Goal: Task Accomplishment & Management: Use online tool/utility

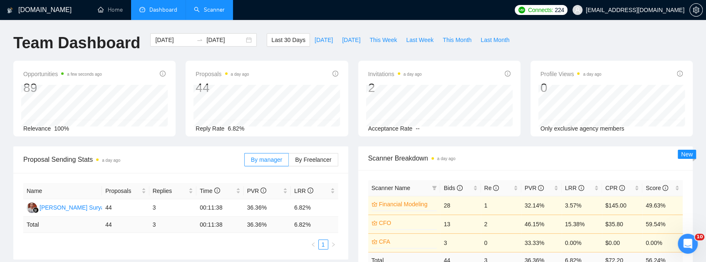
click at [209, 12] on link "Scanner" at bounding box center [209, 9] width 31 height 7
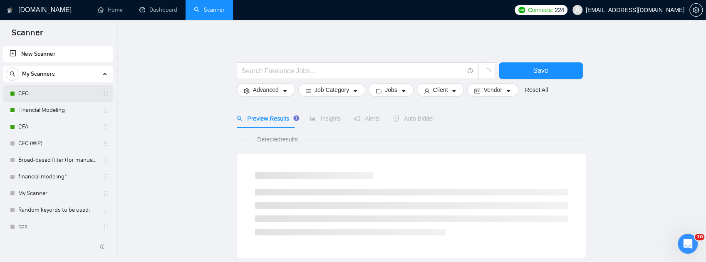
click at [47, 99] on link "CFO" at bounding box center [57, 93] width 79 height 17
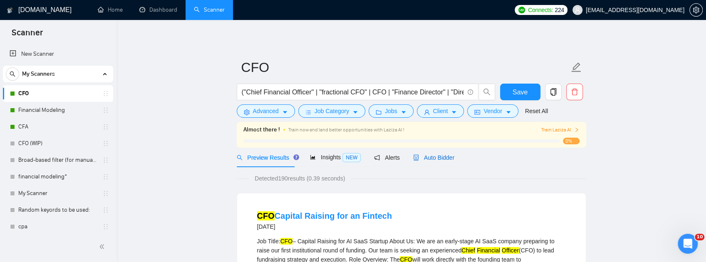
click at [430, 161] on div "Auto Bidder" at bounding box center [433, 157] width 41 height 9
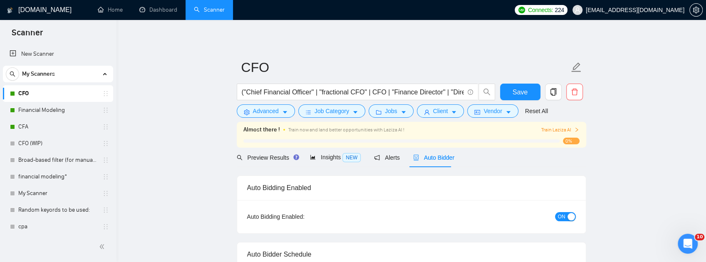
checkbox input "true"
click at [438, 111] on span "Client" at bounding box center [440, 110] width 15 height 9
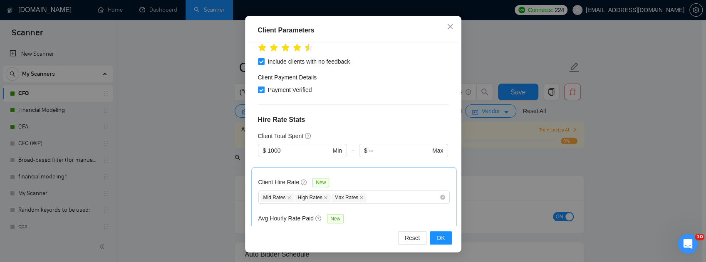
scroll to position [194, 0]
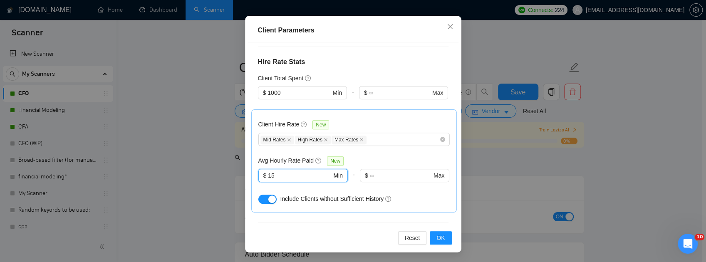
drag, startPoint x: 310, startPoint y: 176, endPoint x: 206, endPoint y: 173, distance: 104.0
click at [207, 173] on div "Client Parameters Client Location Include Client Countries Select Exclude Clien…" at bounding box center [353, 131] width 706 height 262
type input "8"
click at [312, 203] on div "Include Clients without Sufficient History" at bounding box center [353, 198] width 191 height 13
click at [437, 235] on span "OK" at bounding box center [440, 237] width 8 height 9
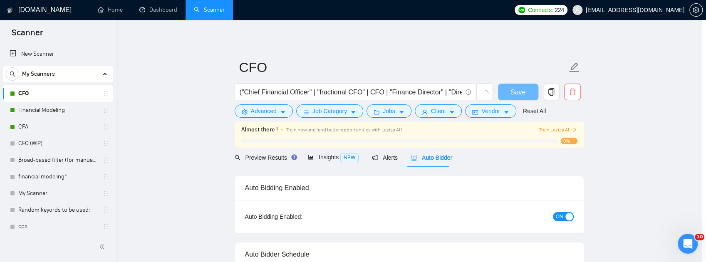
scroll to position [34, 0]
click at [262, 158] on span "Preview Results" at bounding box center [267, 157] width 60 height 7
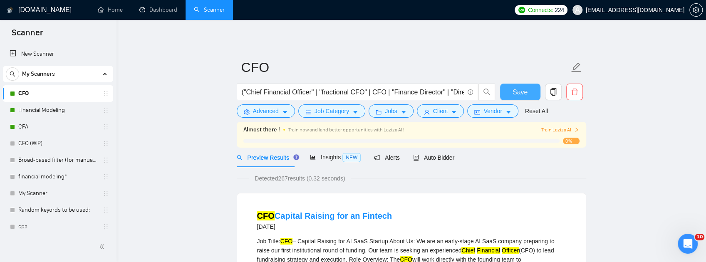
click at [513, 91] on span "Save" at bounding box center [519, 92] width 15 height 10
click at [483, 115] on span "Vendor" at bounding box center [492, 110] width 18 height 9
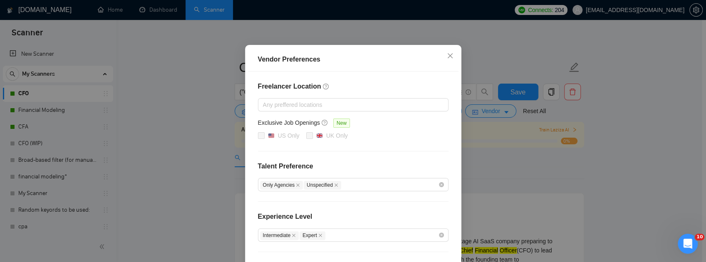
scroll to position [111, 0]
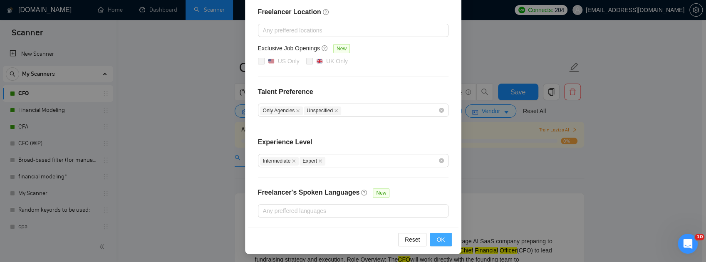
click at [441, 237] on span "OK" at bounding box center [440, 239] width 8 height 9
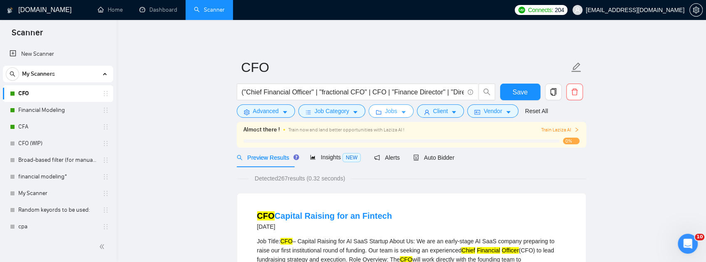
click at [380, 109] on button "Jobs" at bounding box center [390, 110] width 45 height 13
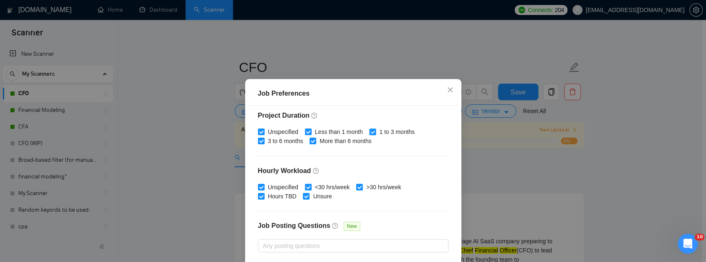
scroll to position [284, 0]
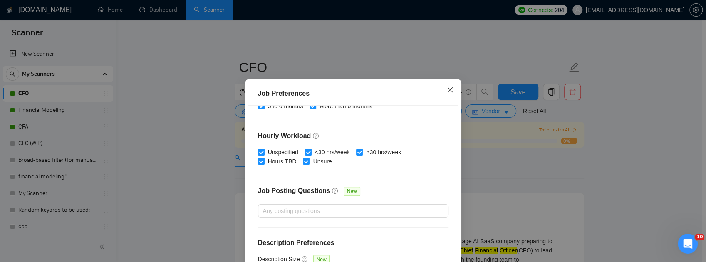
click at [451, 91] on icon "close" at bounding box center [450, 90] width 7 height 7
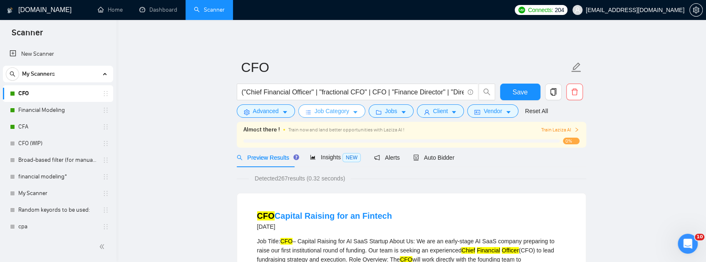
click at [336, 114] on span "Job Category" at bounding box center [331, 110] width 35 height 9
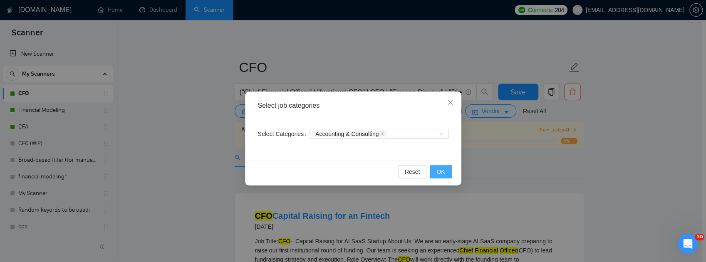
click at [438, 171] on span "OK" at bounding box center [440, 171] width 8 height 9
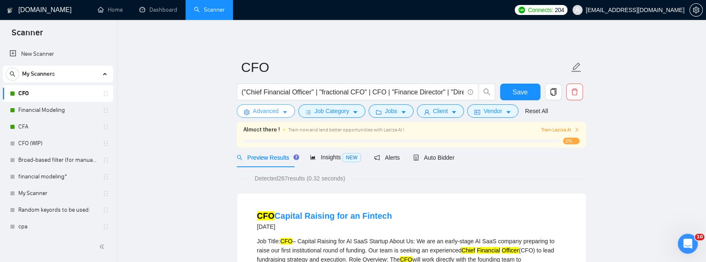
click at [272, 111] on span "Advanced" at bounding box center [266, 110] width 26 height 9
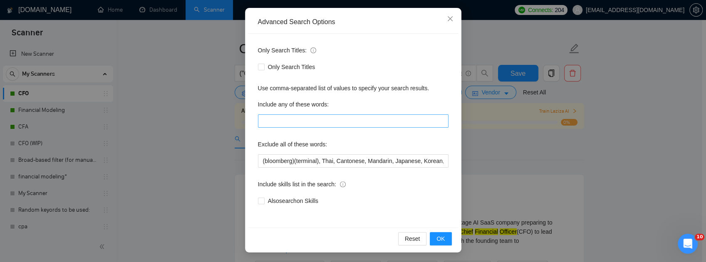
scroll to position [27, 0]
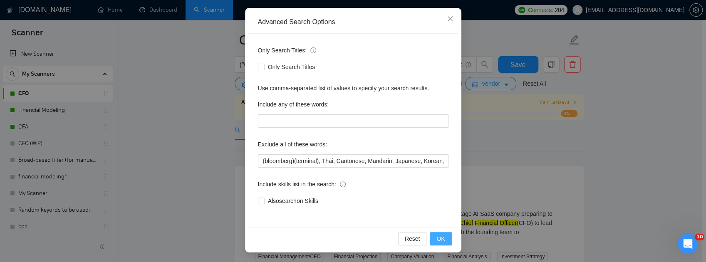
click at [438, 236] on span "OK" at bounding box center [440, 238] width 8 height 9
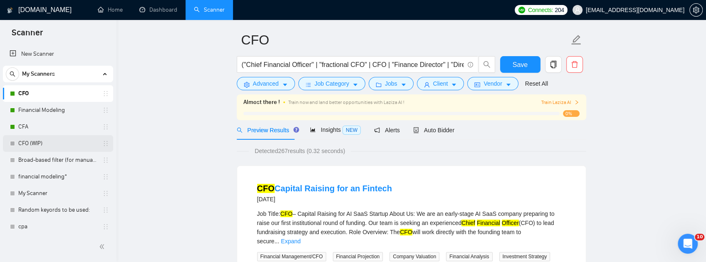
click at [40, 142] on link "CFO (WIP)" at bounding box center [57, 143] width 79 height 17
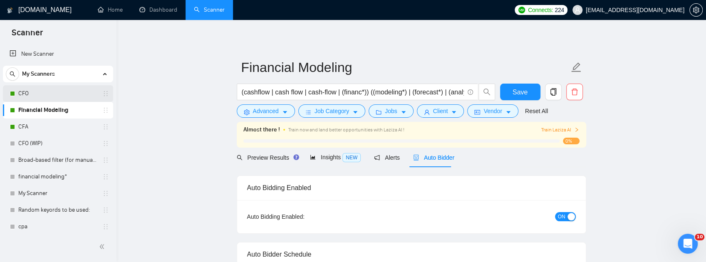
click at [27, 85] on link "CFO" at bounding box center [57, 93] width 79 height 17
click at [30, 93] on link "CFO" at bounding box center [57, 93] width 79 height 17
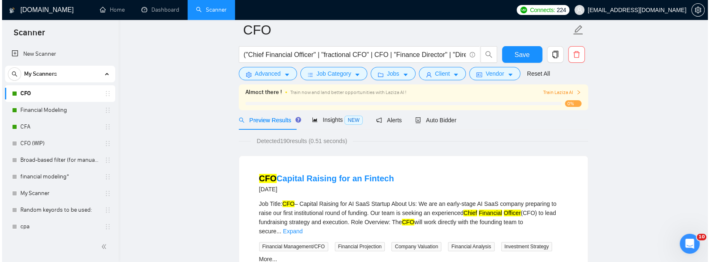
scroll to position [27, 0]
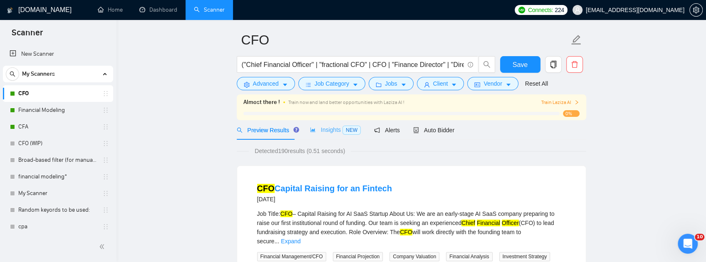
click at [323, 135] on div "Insights NEW" at bounding box center [335, 130] width 51 height 20
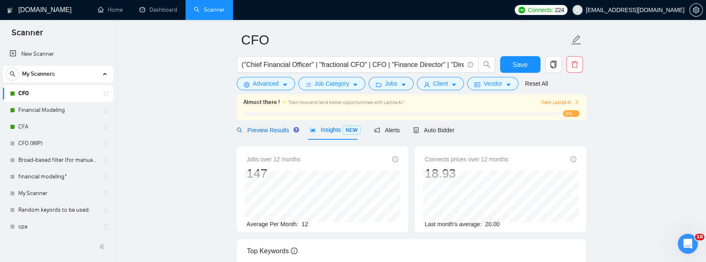
click at [266, 132] on span "Preview Results" at bounding box center [267, 130] width 60 height 7
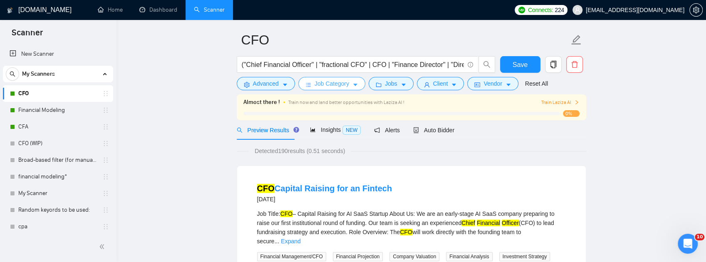
click at [333, 87] on span "Job Category" at bounding box center [331, 83] width 35 height 9
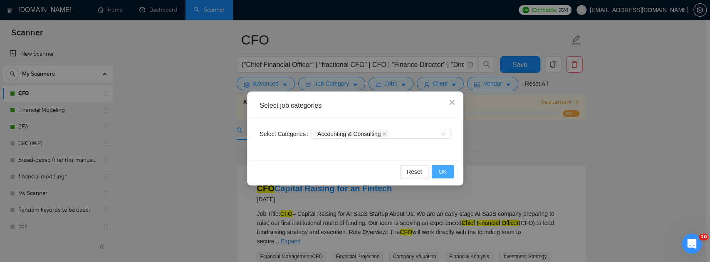
click at [444, 170] on span "OK" at bounding box center [442, 171] width 8 height 9
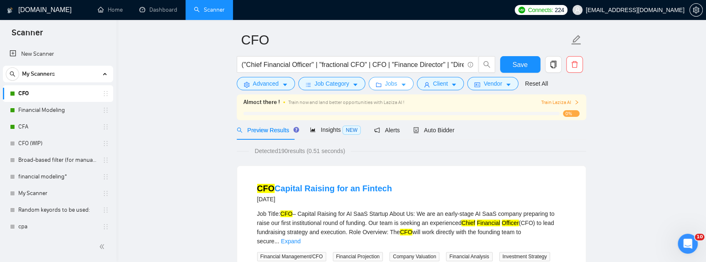
click at [396, 86] on button "Jobs" at bounding box center [390, 83] width 45 height 13
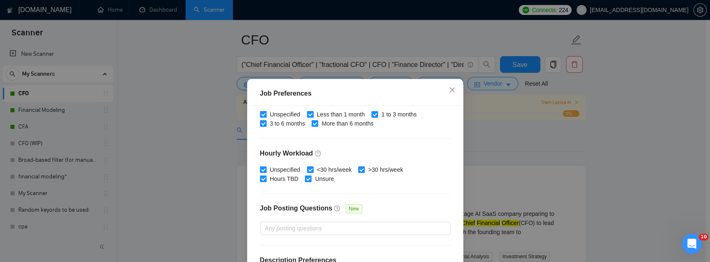
scroll to position [284, 0]
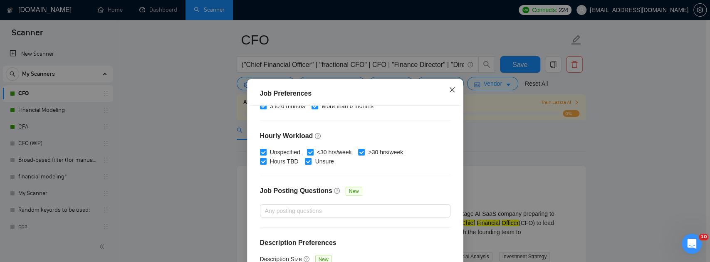
click at [445, 94] on span "Close" at bounding box center [452, 90] width 22 height 22
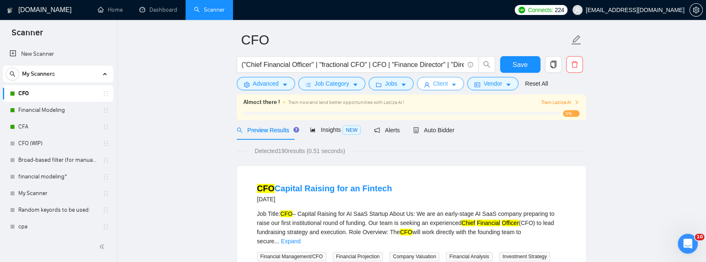
click at [440, 85] on span "Client" at bounding box center [440, 83] width 15 height 9
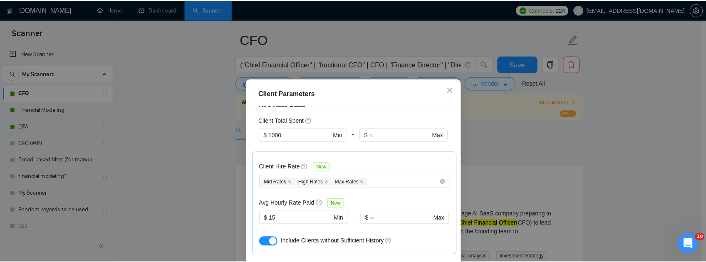
scroll to position [222, 0]
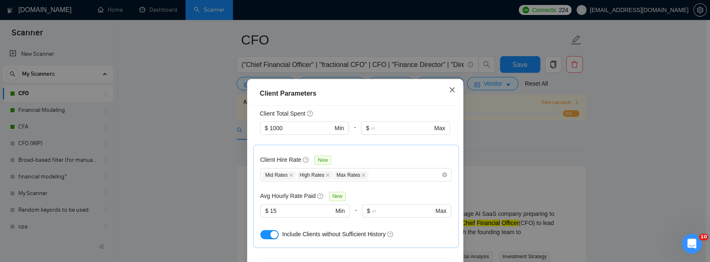
click at [449, 91] on icon "close" at bounding box center [451, 89] width 5 height 5
